Goal: Information Seeking & Learning: Learn about a topic

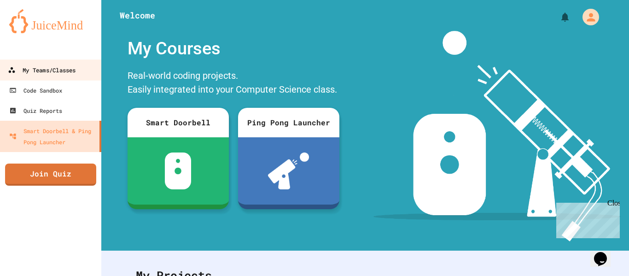
click at [46, 68] on div "My Teams/Classes" at bounding box center [42, 70] width 68 height 12
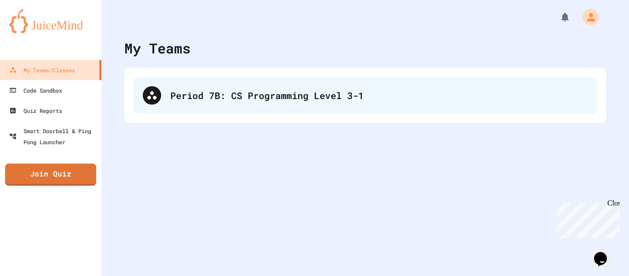
click at [204, 107] on div "Period 7B: CS Programming Level 3-1" at bounding box center [365, 95] width 463 height 37
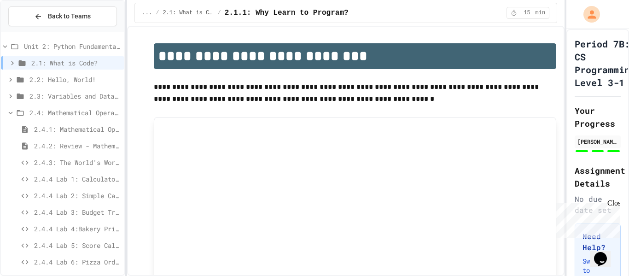
scroll to position [54, 0]
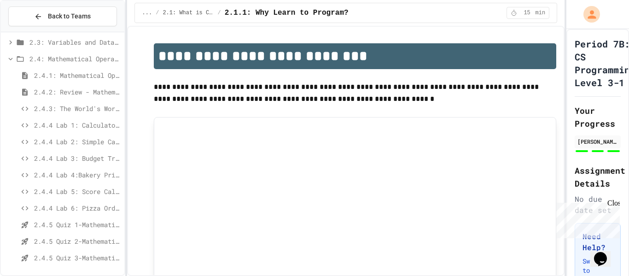
click at [72, 252] on div "2.4.5 Quiz 3-Mathematical Operators" at bounding box center [62, 257] width 123 height 13
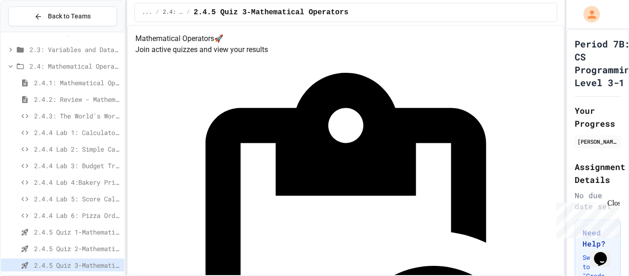
click at [56, 201] on span "2.4.4 Lab 5: Score Calculator" at bounding box center [77, 199] width 87 height 10
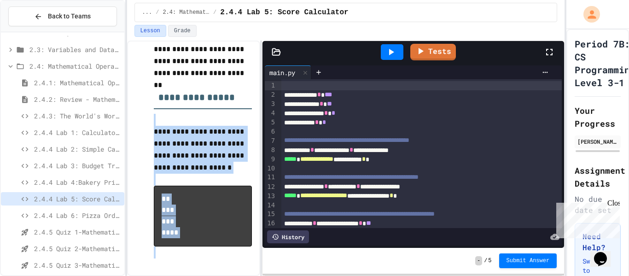
scroll to position [227, 0]
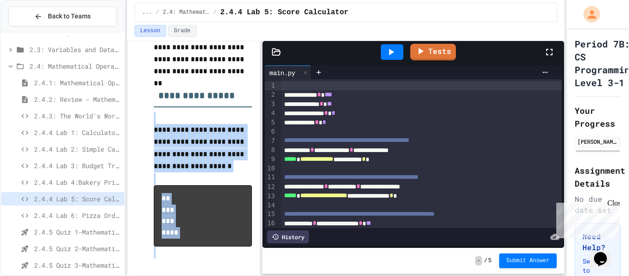
drag, startPoint x: 153, startPoint y: 117, endPoint x: 256, endPoint y: 291, distance: 202.3
click at [256, 275] on html "**********" at bounding box center [314, 138] width 629 height 276
copy div "**********"
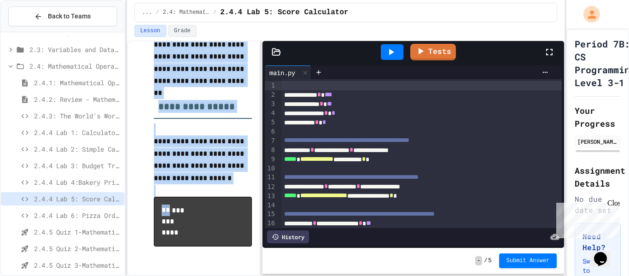
scroll to position [233, 0]
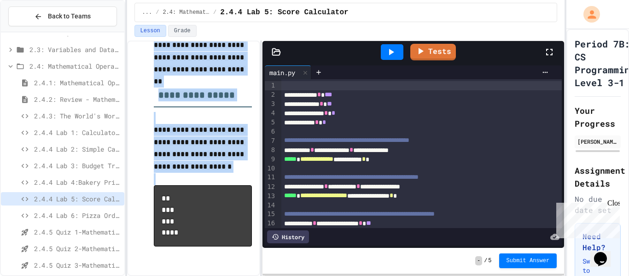
drag, startPoint x: 151, startPoint y: 119, endPoint x: 184, endPoint y: 231, distance: 117.1
click at [184, 231] on div "**********" at bounding box center [193, 41] width 117 height 451
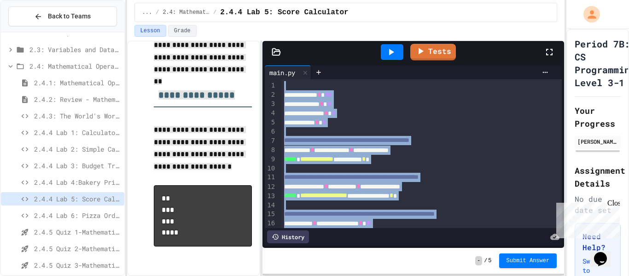
scroll to position [48, 0]
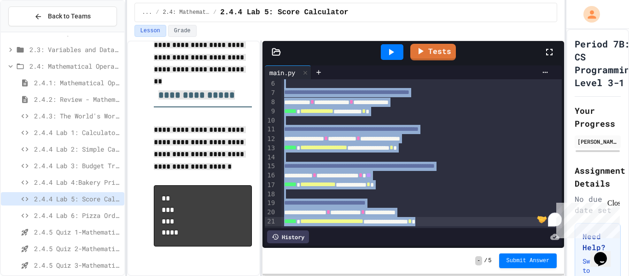
drag, startPoint x: 287, startPoint y: 113, endPoint x: 380, endPoint y: 297, distance: 205.7
click at [380, 275] on html "**********" at bounding box center [314, 138] width 629 height 276
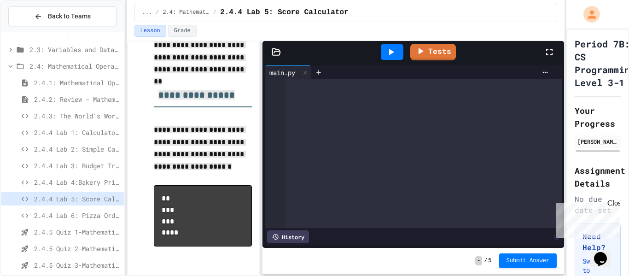
scroll to position [947, 0]
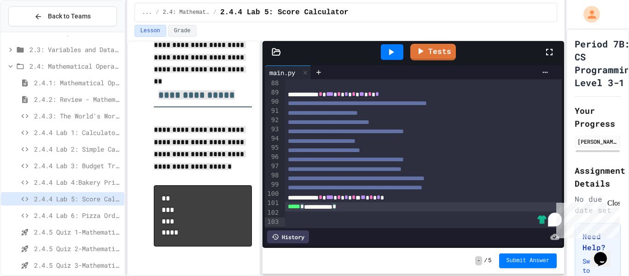
click at [385, 56] on icon at bounding box center [390, 52] width 11 height 11
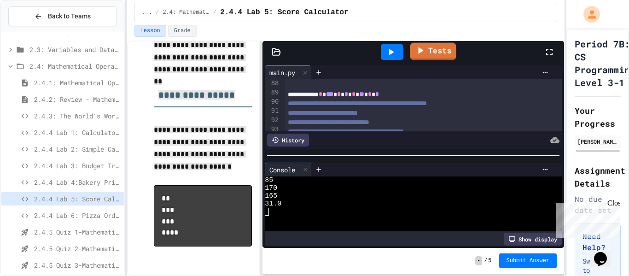
click at [417, 50] on icon at bounding box center [419, 51] width 11 height 12
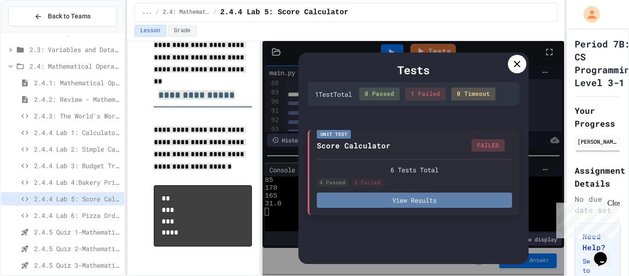
click at [371, 198] on button "View Results" at bounding box center [414, 199] width 195 height 15
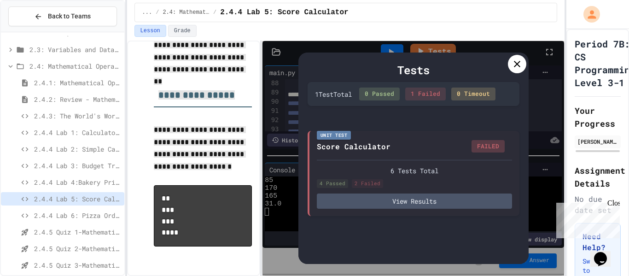
click at [518, 65] on icon at bounding box center [517, 64] width 6 height 6
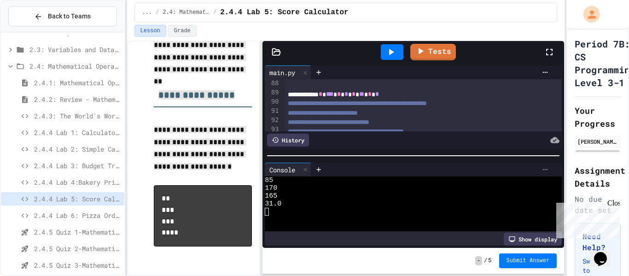
click at [543, 172] on icon at bounding box center [545, 169] width 7 height 7
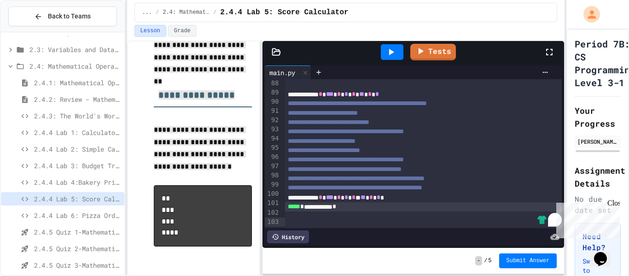
click at [215, 173] on p at bounding box center [203, 179] width 99 height 12
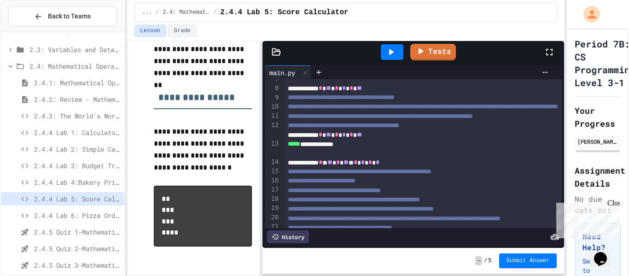
scroll to position [0, 0]
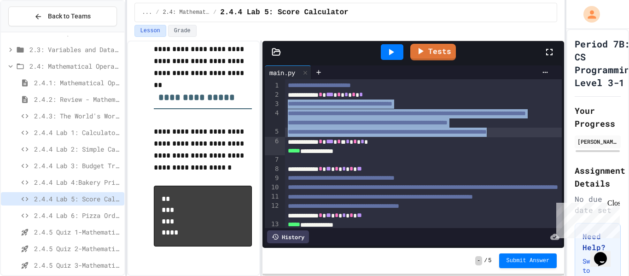
drag, startPoint x: 285, startPoint y: 102, endPoint x: 368, endPoint y: 149, distance: 95.7
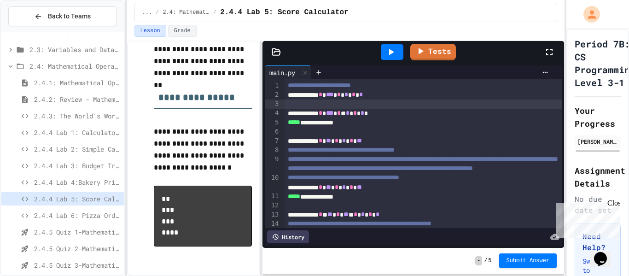
drag, startPoint x: 284, startPoint y: 83, endPoint x: 385, endPoint y: 88, distance: 101.4
click at [385, 88] on div "**********" at bounding box center [413, 153] width 297 height 149
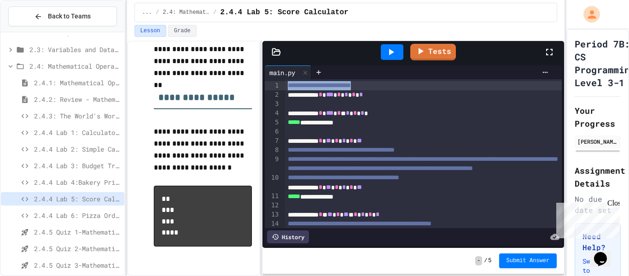
drag, startPoint x: 391, startPoint y: 86, endPoint x: 269, endPoint y: 83, distance: 121.6
click at [269, 83] on div "**********" at bounding box center [413, 153] width 297 height 149
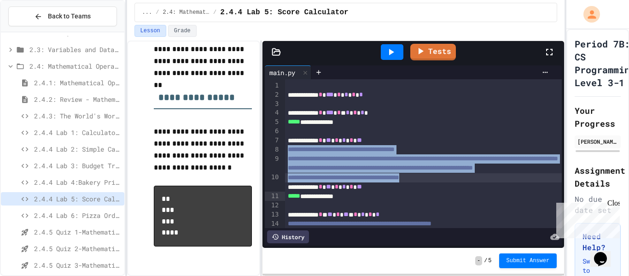
drag, startPoint x: 287, startPoint y: 150, endPoint x: 485, endPoint y: 198, distance: 203.5
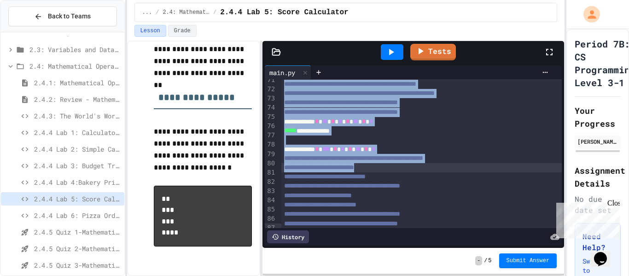
scroll to position [776, 0]
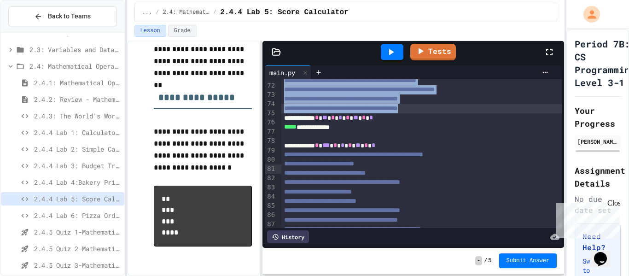
drag, startPoint x: 284, startPoint y: 171, endPoint x: 468, endPoint y: 168, distance: 184.7
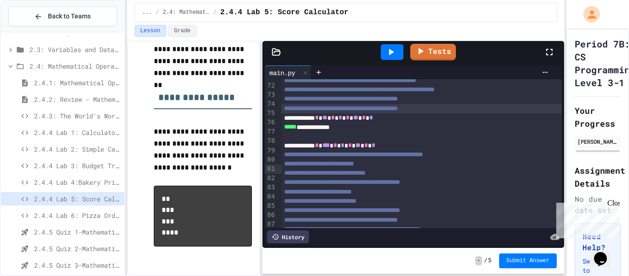
scroll to position [110, 0]
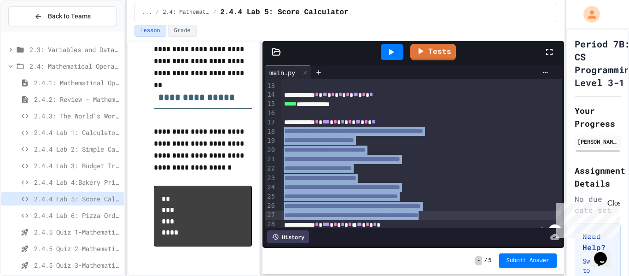
drag, startPoint x: 282, startPoint y: 128, endPoint x: 507, endPoint y: 211, distance: 238.9
click at [507, 211] on div "**********" at bounding box center [421, 105] width 281 height 271
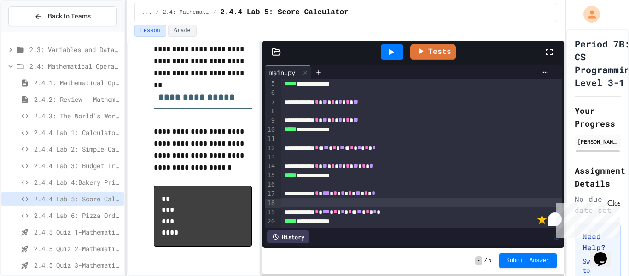
scroll to position [38, 0]
click at [399, 46] on div at bounding box center [392, 52] width 23 height 16
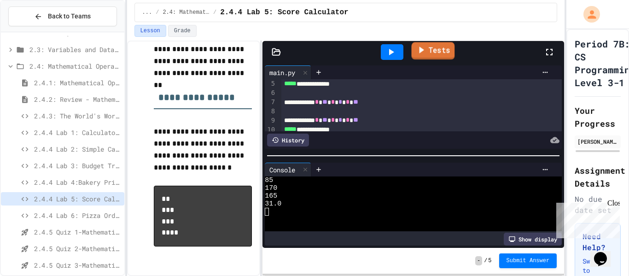
click at [416, 49] on icon at bounding box center [421, 50] width 11 height 12
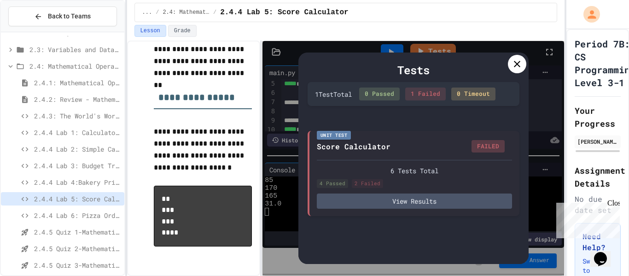
click at [517, 68] on icon at bounding box center [517, 63] width 11 height 11
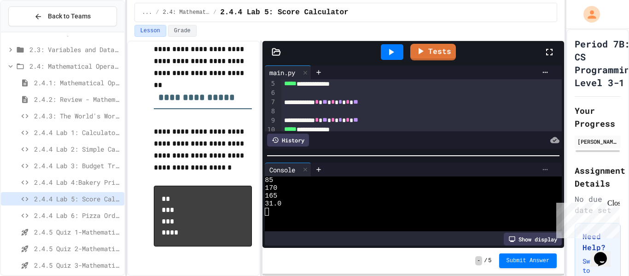
click at [546, 170] on icon at bounding box center [545, 169] width 7 height 7
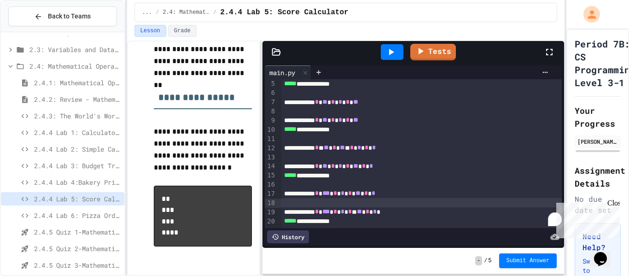
click at [57, 168] on span "2.4.4 Lab 3: Budget Tracker Fix" at bounding box center [77, 166] width 87 height 10
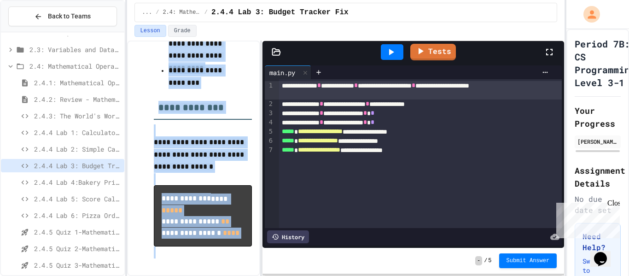
scroll to position [473, 0]
drag, startPoint x: 152, startPoint y: 115, endPoint x: 221, endPoint y: 273, distance: 172.2
click at [221, 273] on div "**********" at bounding box center [194, 158] width 134 height 235
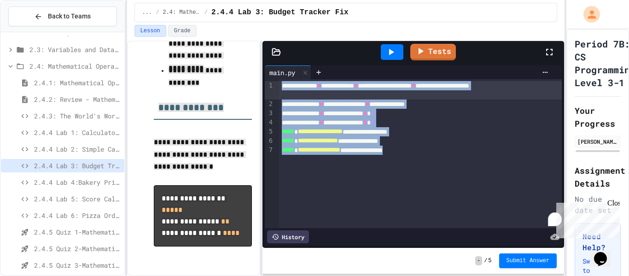
drag, startPoint x: 440, startPoint y: 147, endPoint x: 268, endPoint y: 82, distance: 184.2
click at [268, 82] on div "**********" at bounding box center [413, 153] width 297 height 149
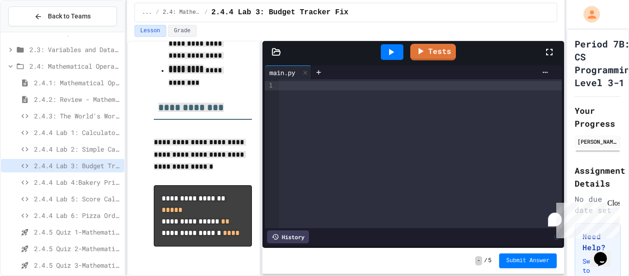
scroll to position [103, 0]
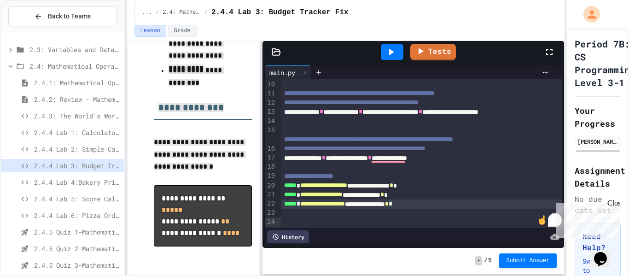
click at [387, 53] on icon at bounding box center [390, 52] width 11 height 11
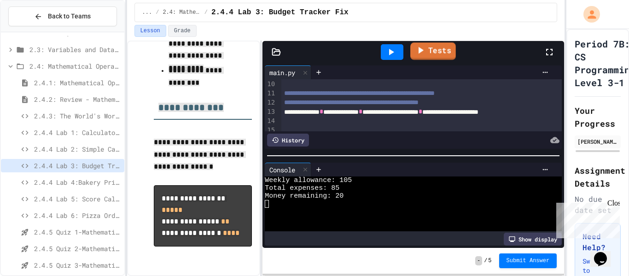
click at [429, 58] on link "Tests" at bounding box center [433, 50] width 46 height 17
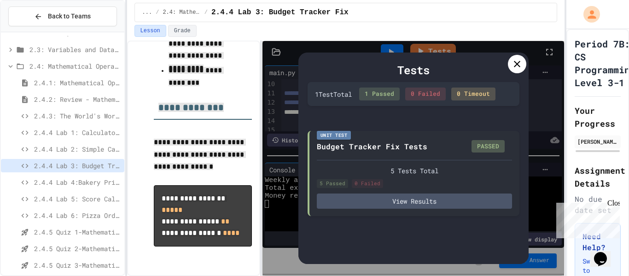
click at [518, 61] on icon at bounding box center [517, 63] width 11 height 11
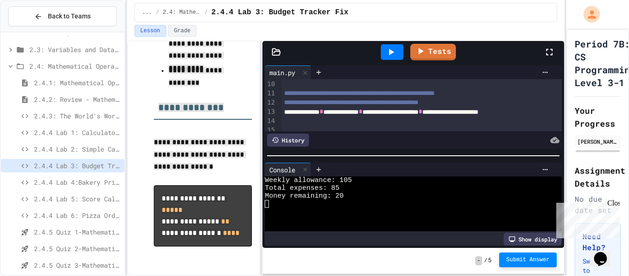
click at [517, 256] on span "Submit Answer" at bounding box center [528, 259] width 43 height 7
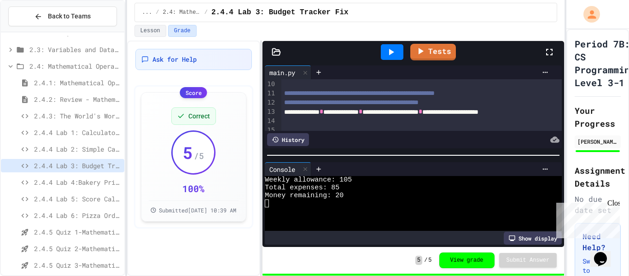
click at [52, 198] on span "2.4.4 Lab 5: Score Calculator" at bounding box center [77, 199] width 87 height 10
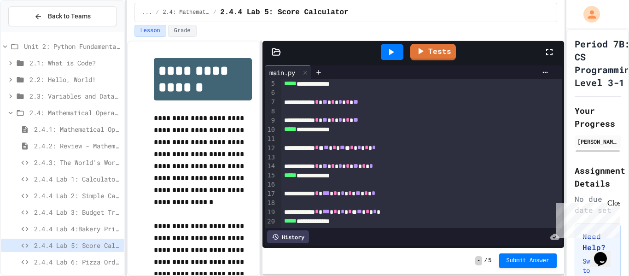
click at [35, 52] on div "Unit 2: Python Fundamentals" at bounding box center [62, 46] width 123 height 13
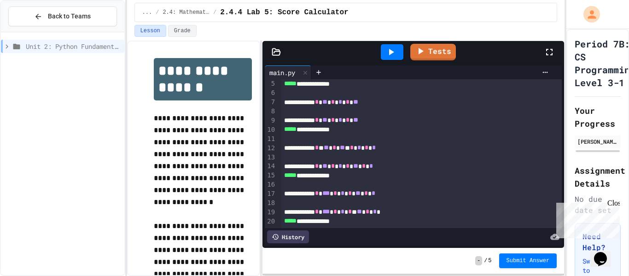
click at [59, 41] on span "Unit 2: Python Fundamentals" at bounding box center [73, 46] width 95 height 10
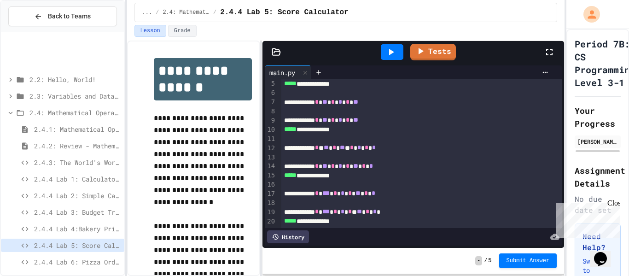
scroll to position [54, 0]
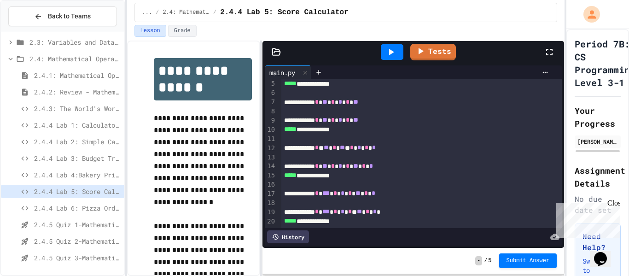
click at [51, 162] on span "2.4.4 Lab 3: Budget Tracker Fix" at bounding box center [77, 158] width 87 height 10
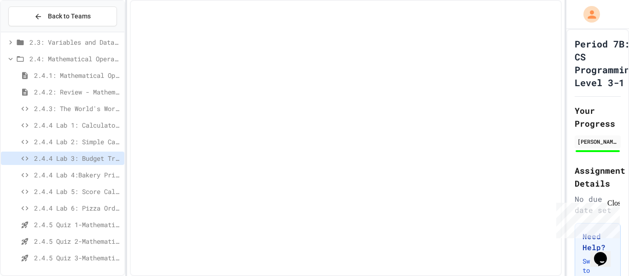
scroll to position [47, 0]
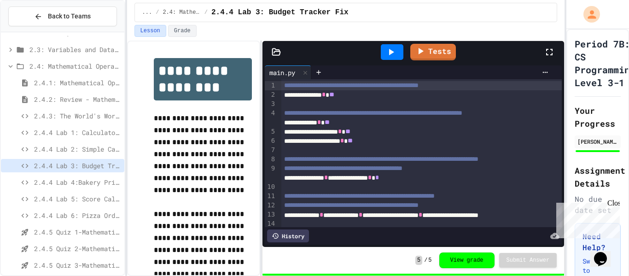
click at [37, 200] on span "2.4.4 Lab 5: Score Calculator" at bounding box center [77, 199] width 87 height 10
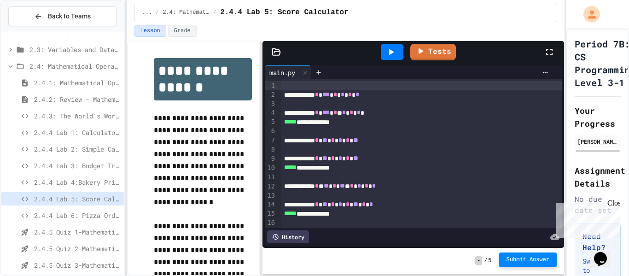
click at [511, 258] on span "Submit Answer" at bounding box center [528, 259] width 43 height 7
